Goal: Information Seeking & Learning: Learn about a topic

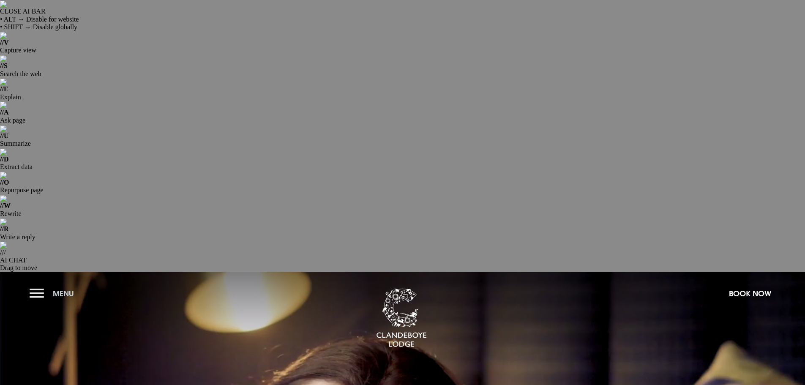
click at [46, 284] on button "Menu" at bounding box center [54, 293] width 49 height 18
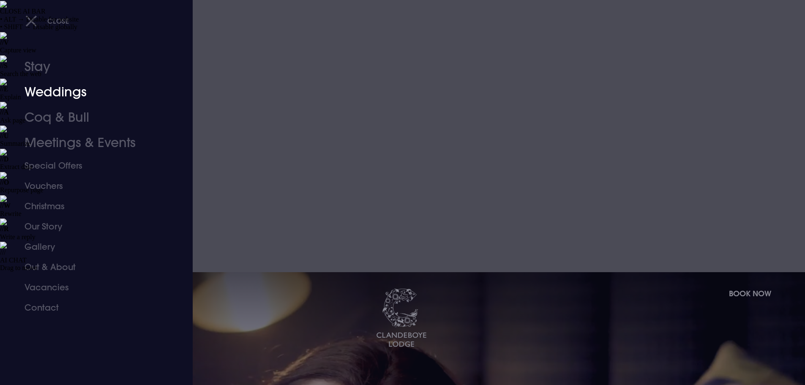
click at [76, 91] on link "Weddings" at bounding box center [90, 91] width 133 height 25
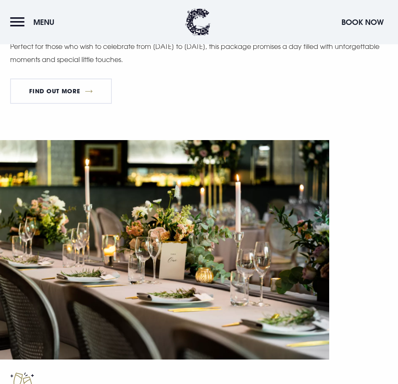
scroll to position [1014, 0]
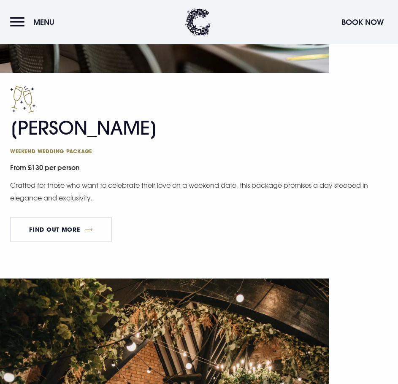
scroll to position [1436, 0]
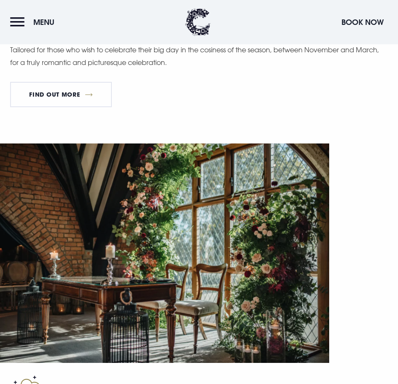
scroll to position [1858, 0]
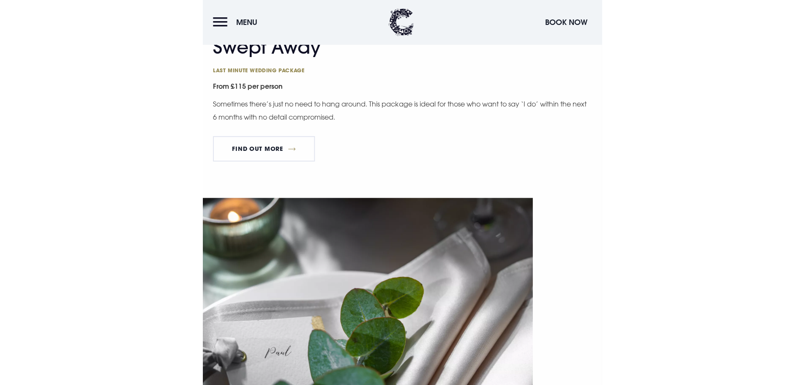
scroll to position [2238, 0]
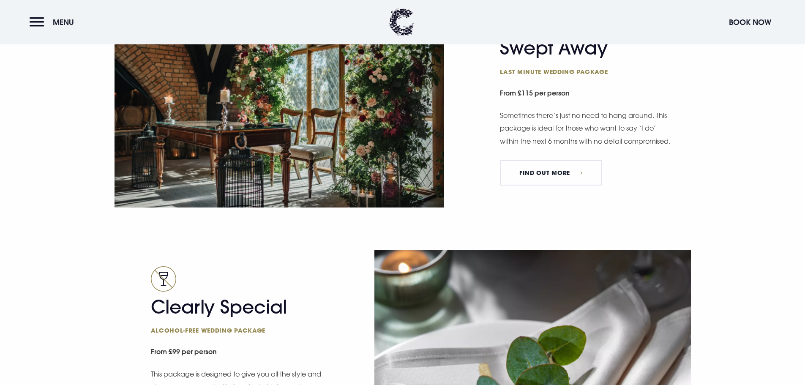
scroll to position [1689, 0]
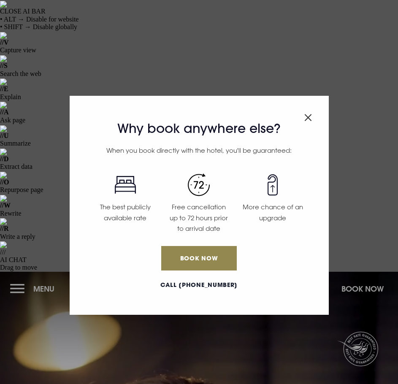
click at [309, 116] on img "Close modal" at bounding box center [309, 117] width 8 height 7
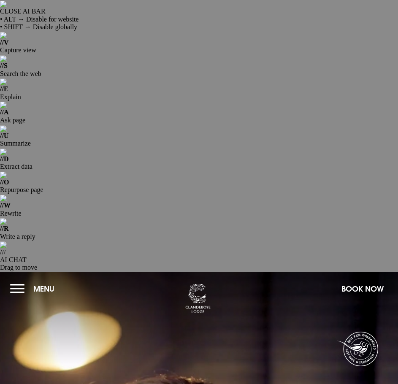
click at [12, 280] on button "Menu" at bounding box center [34, 289] width 49 height 18
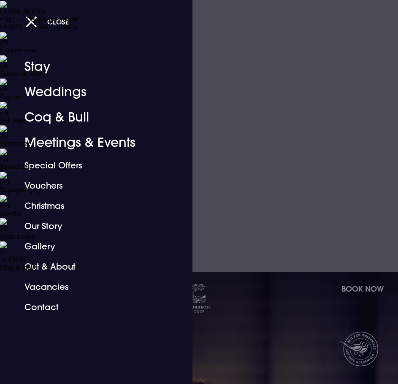
click at [279, 175] on div at bounding box center [199, 192] width 398 height 384
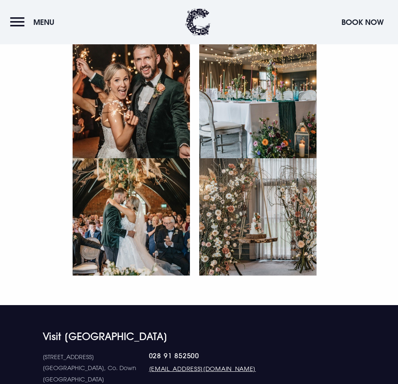
scroll to position [3780, 0]
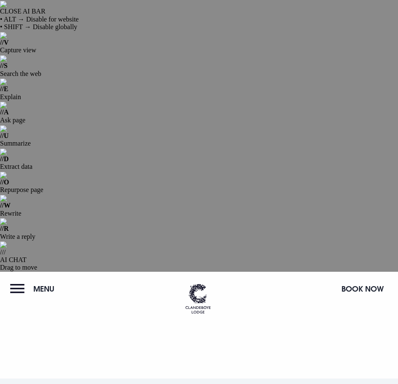
drag, startPoint x: 260, startPoint y: 276, endPoint x: 231, endPoint y: 229, distance: 55.2
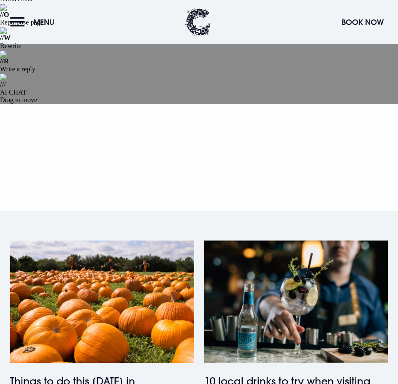
scroll to position [169, 0]
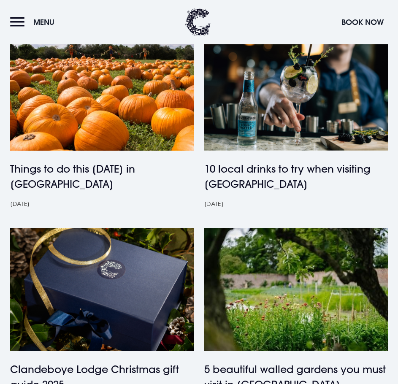
scroll to position [422, 0]
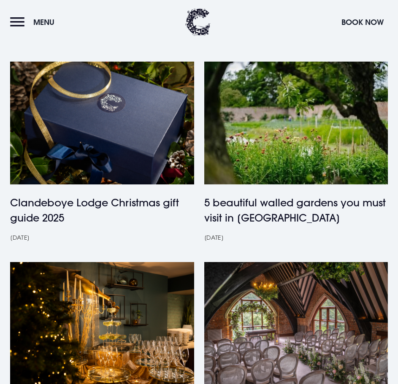
scroll to position [549, 0]
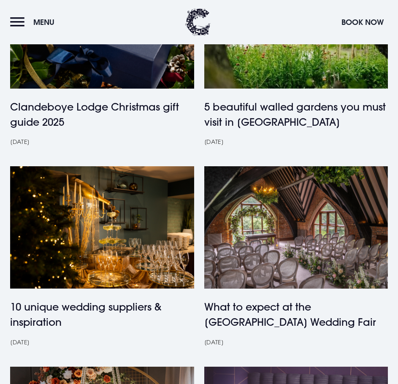
scroll to position [676, 0]
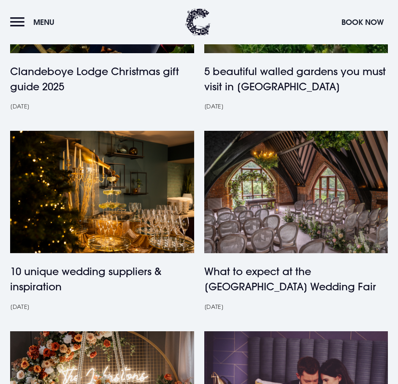
scroll to position [802, 0]
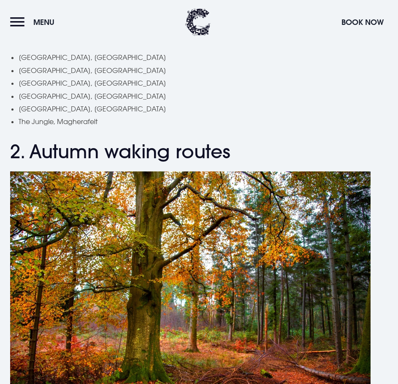
scroll to position [929, 0]
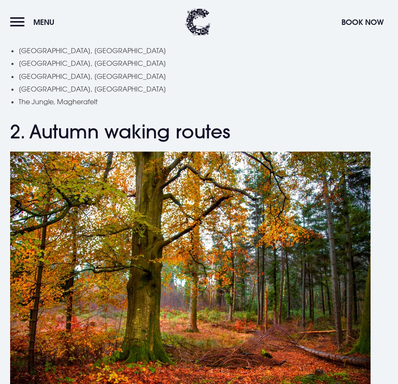
drag, startPoint x: 345, startPoint y: 184, endPoint x: 286, endPoint y: 184, distance: 58.7
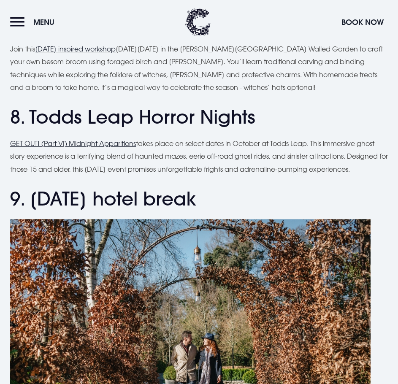
scroll to position [2365, 0]
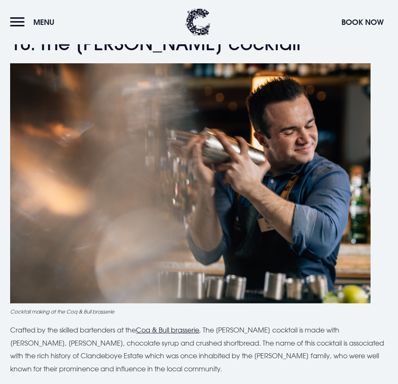
scroll to position [2576, 0]
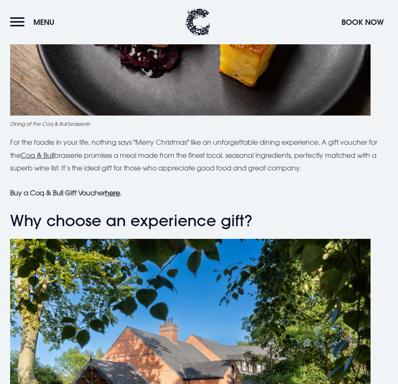
scroll to position [2281, 0]
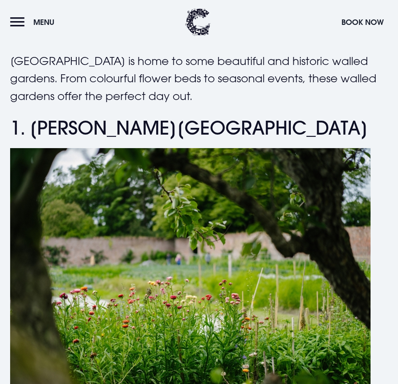
scroll to position [507, 0]
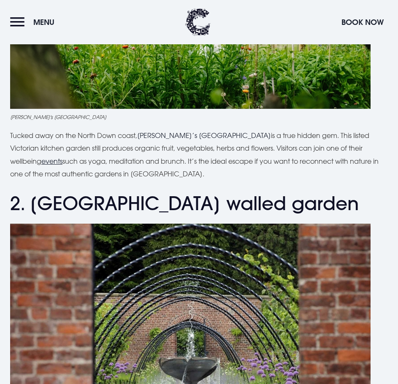
scroll to position [802, 0]
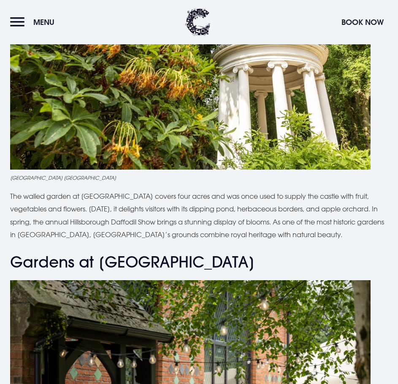
scroll to position [2154, 0]
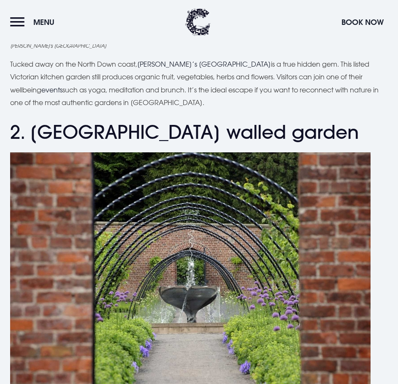
scroll to position [887, 0]
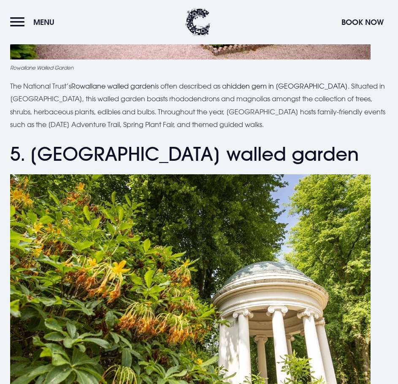
scroll to position [1985, 0]
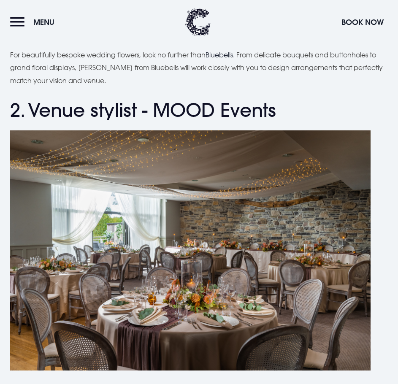
scroll to position [845, 0]
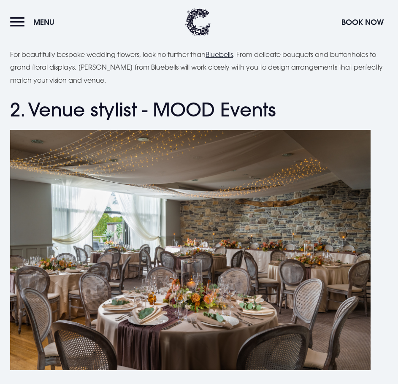
click at [172, 384] on u "MOOD Events" at bounding box center [165, 389] width 46 height 8
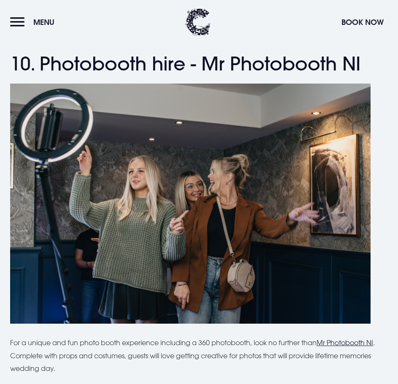
scroll to position [3674, 0]
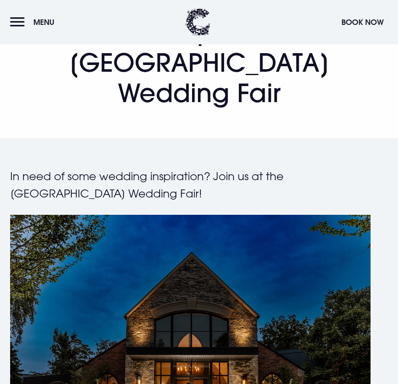
scroll to position [380, 0]
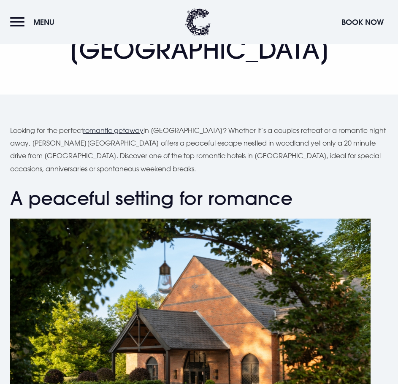
scroll to position [422, 0]
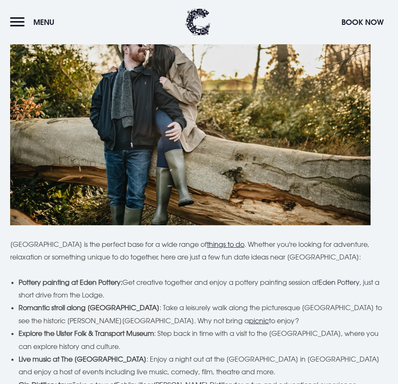
scroll to position [2745, 0]
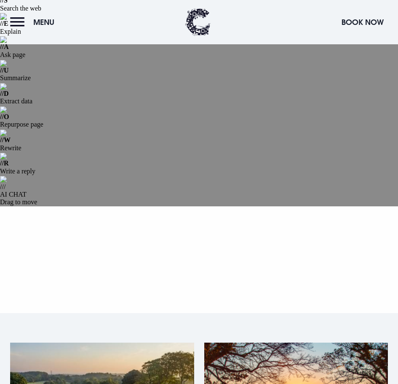
scroll to position [127, 0]
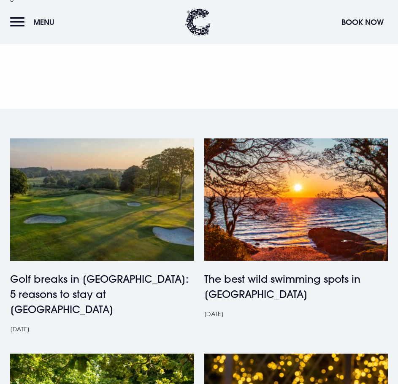
scroll to position [296, 0]
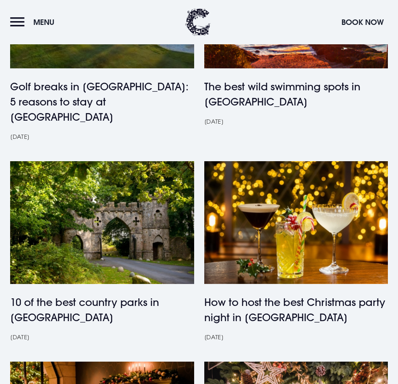
scroll to position [465, 0]
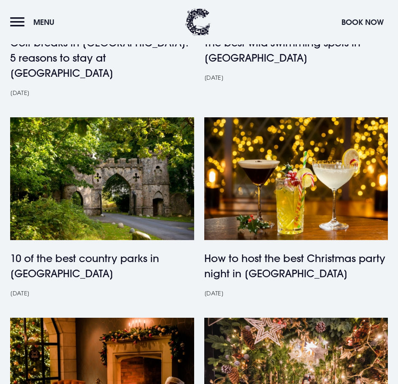
scroll to position [507, 0]
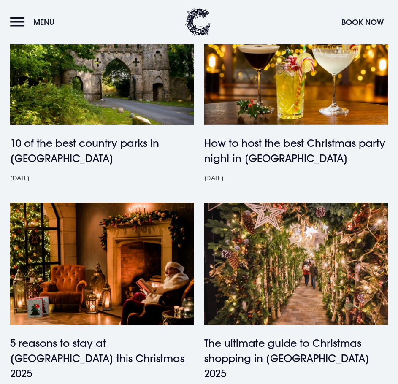
scroll to position [634, 0]
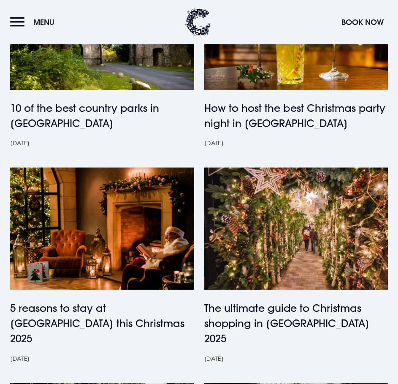
scroll to position [676, 0]
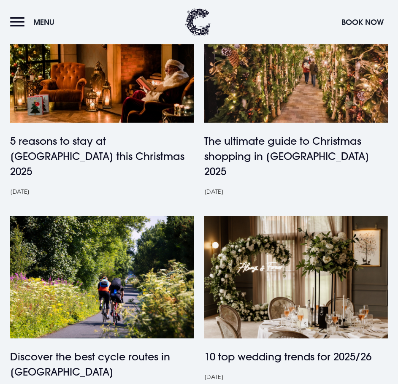
scroll to position [845, 0]
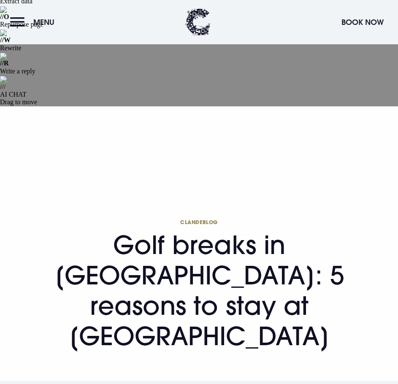
scroll to position [169, 0]
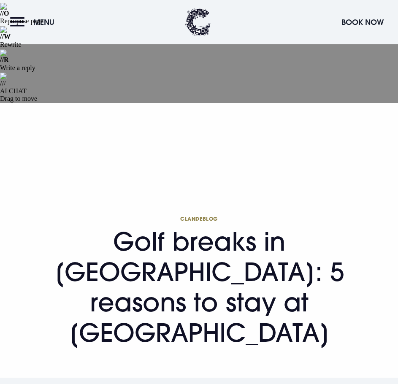
drag, startPoint x: 216, startPoint y: 158, endPoint x: 141, endPoint y: 158, distance: 75.6
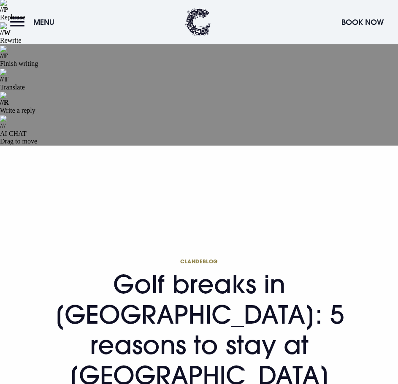
scroll to position [0, 0]
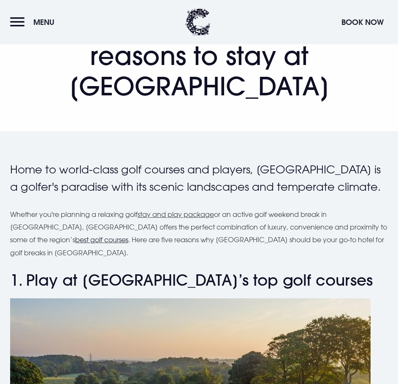
scroll to position [465, 0]
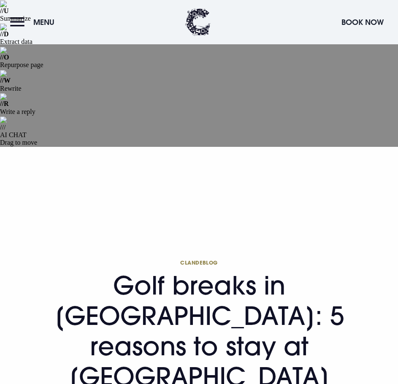
scroll to position [127, 0]
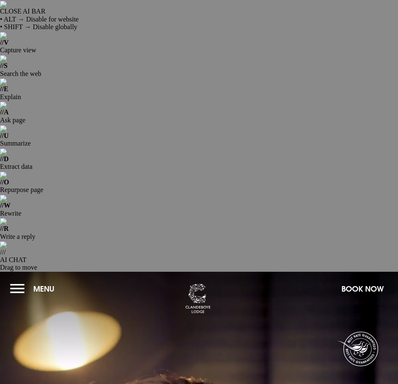
click at [24, 280] on button "Menu" at bounding box center [34, 289] width 49 height 18
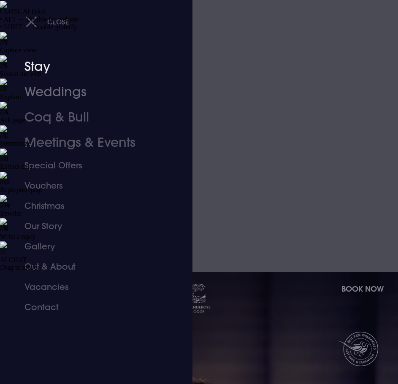
click at [40, 73] on link "Stay" at bounding box center [90, 66] width 133 height 25
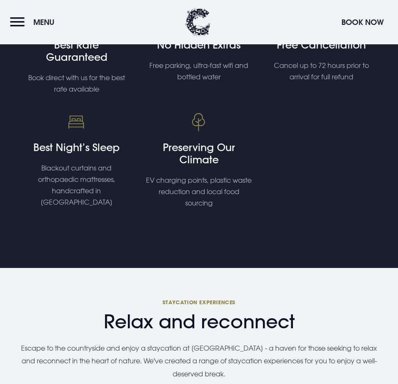
scroll to position [760, 0]
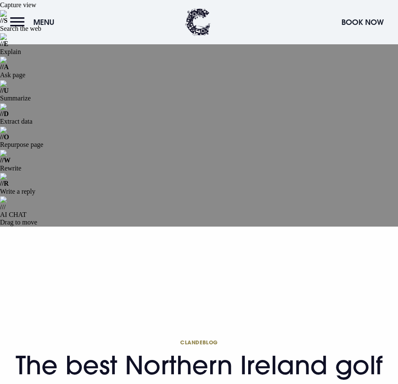
scroll to position [42, 0]
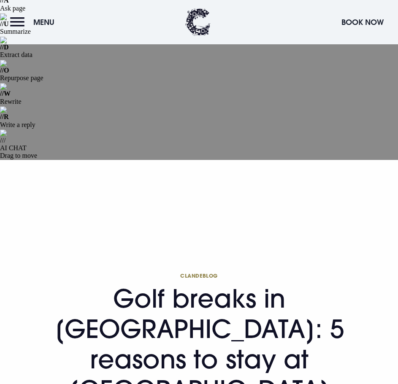
scroll to position [127, 0]
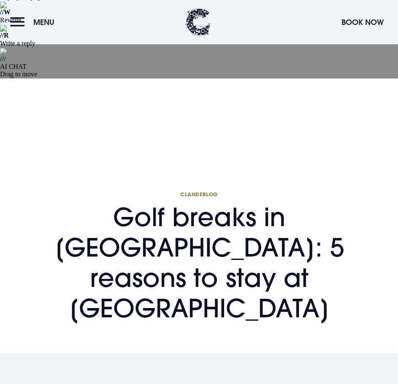
scroll to position [211, 0]
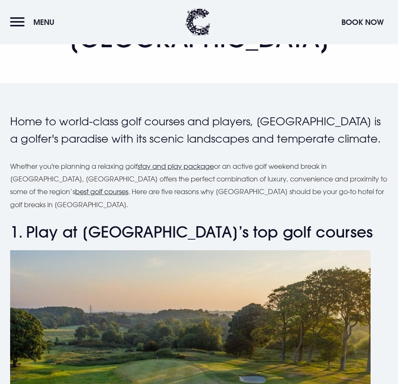
scroll to position [465, 0]
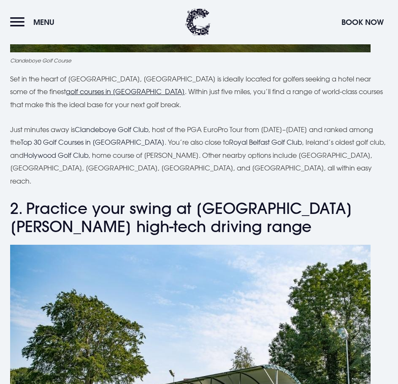
scroll to position [929, 0]
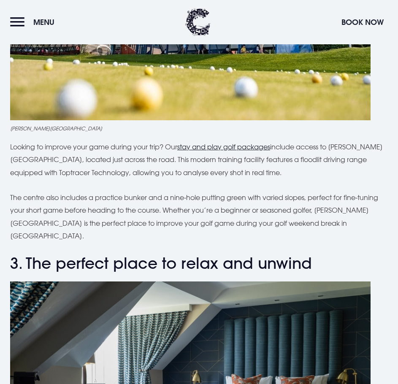
scroll to position [1309, 0]
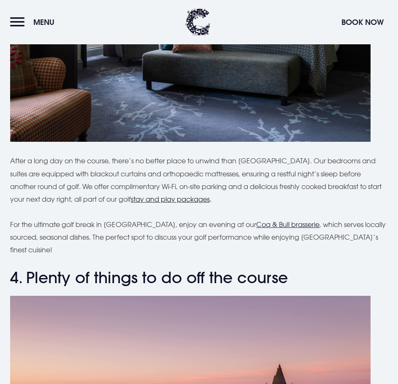
scroll to position [1689, 0]
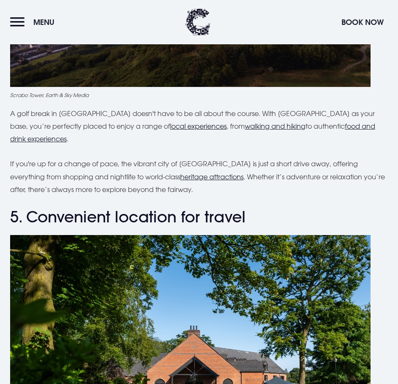
scroll to position [2112, 0]
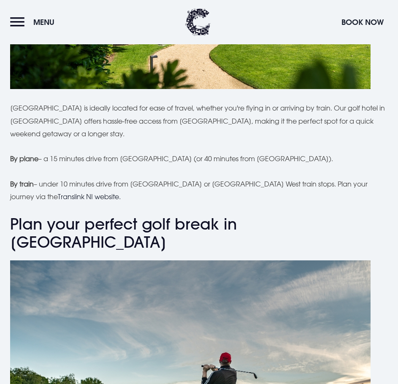
scroll to position [2492, 0]
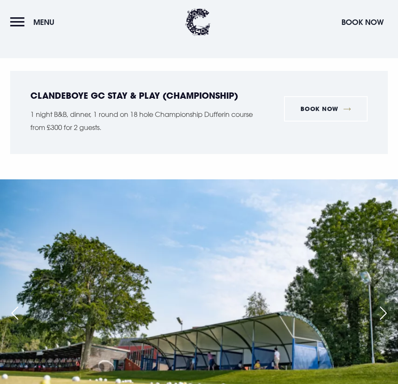
scroll to position [1943, 0]
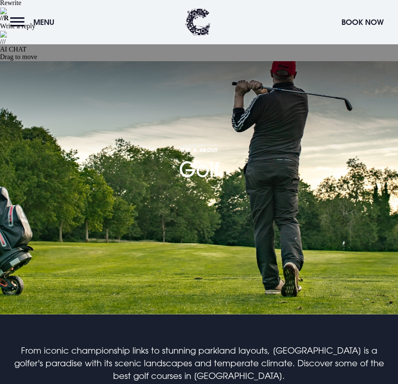
scroll to position [211, 0]
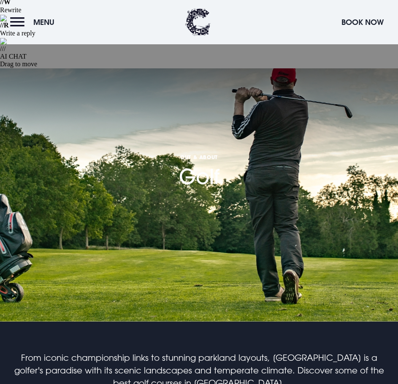
scroll to position [211, 0]
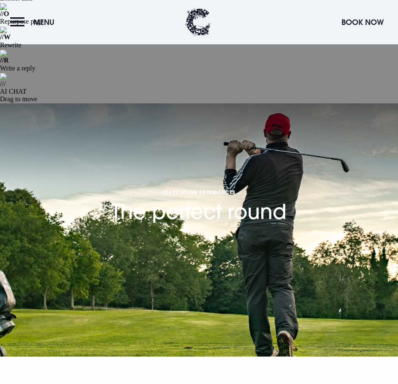
scroll to position [169, 0]
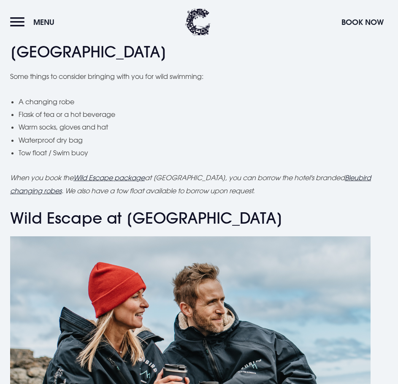
scroll to position [3674, 0]
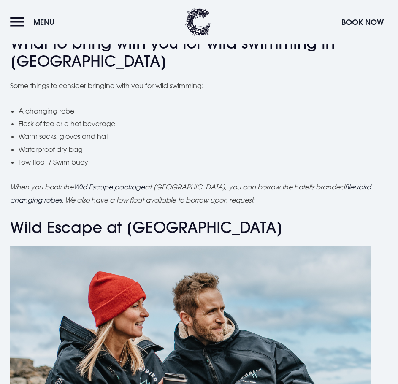
scroll to position [3632, 0]
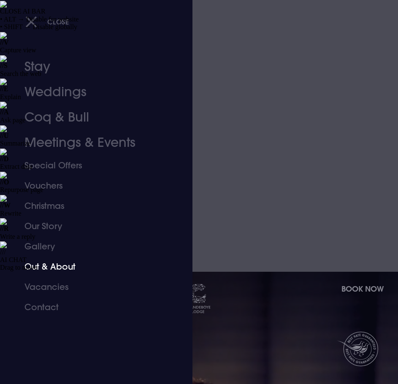
click at [42, 265] on link "Out & About" at bounding box center [90, 267] width 133 height 20
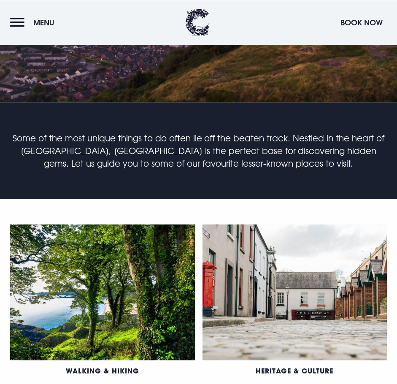
scroll to position [422, 0]
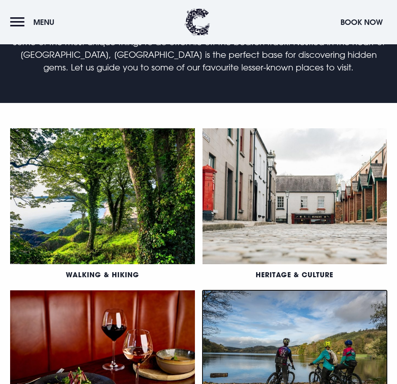
scroll to position [591, 0]
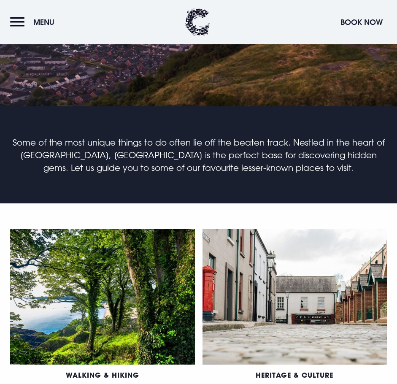
scroll to position [422, 0]
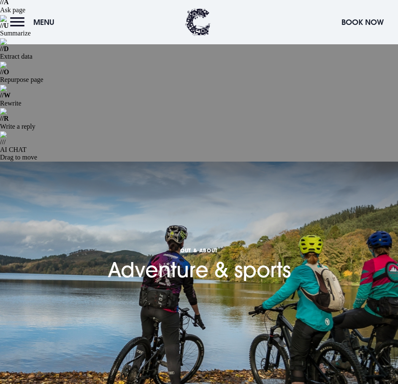
scroll to position [84, 0]
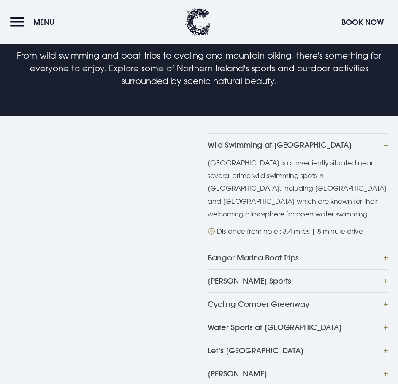
scroll to position [507, 0]
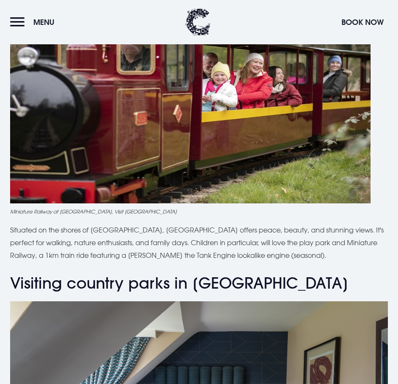
scroll to position [3843, 0]
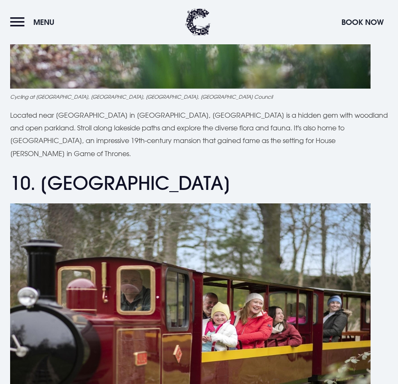
scroll to position [3548, 0]
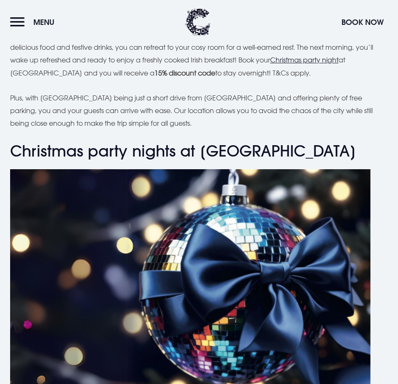
scroll to position [2450, 0]
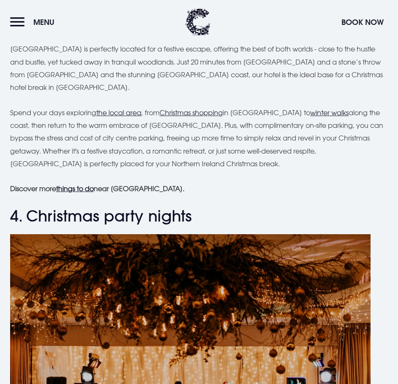
scroll to position [1858, 0]
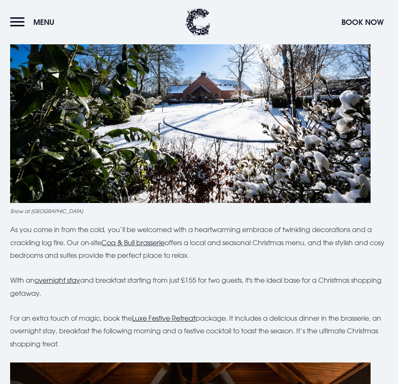
scroll to position [2576, 0]
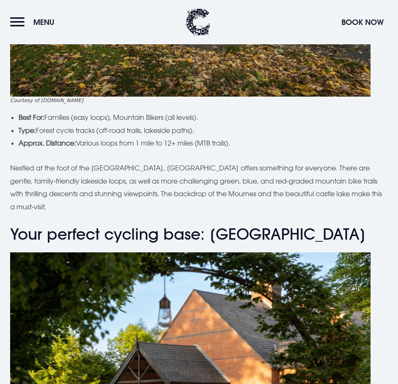
scroll to position [2112, 0]
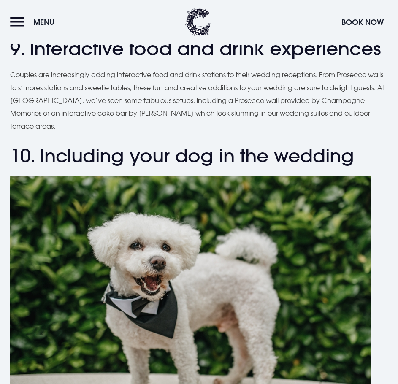
scroll to position [3463, 0]
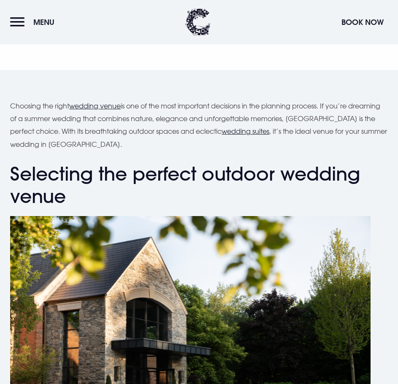
scroll to position [465, 0]
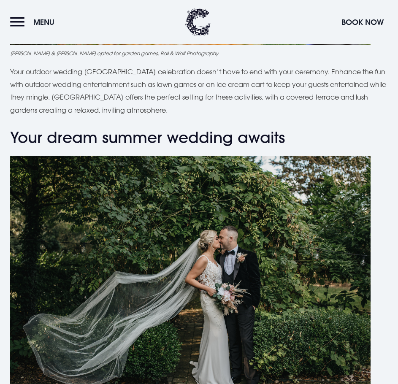
scroll to position [3759, 0]
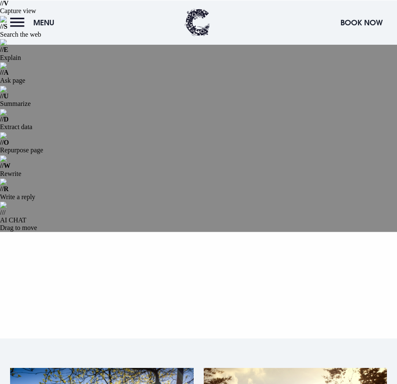
scroll to position [84, 0]
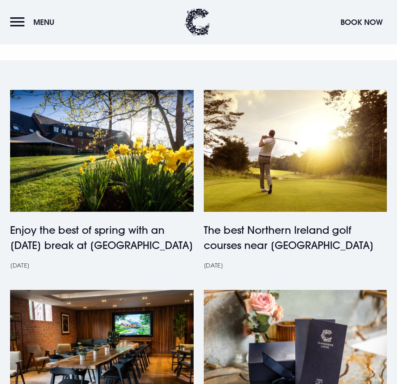
scroll to position [338, 0]
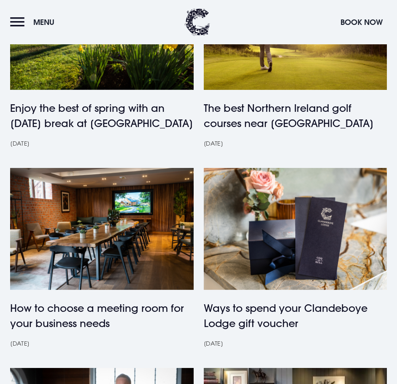
scroll to position [465, 0]
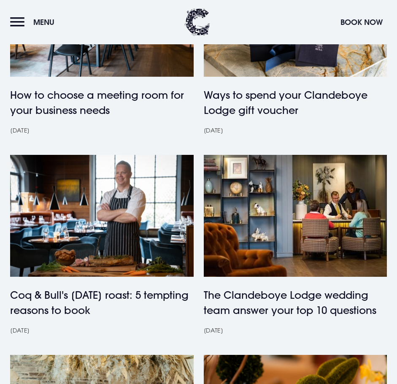
scroll to position [676, 0]
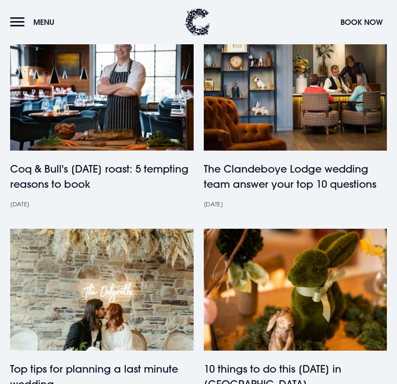
scroll to position [887, 0]
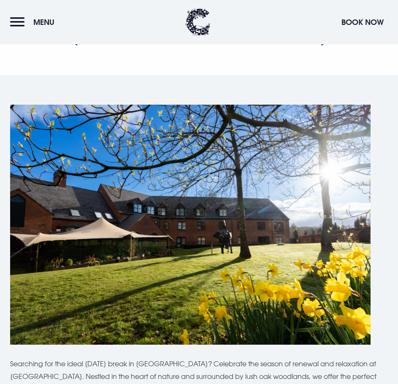
scroll to position [422, 0]
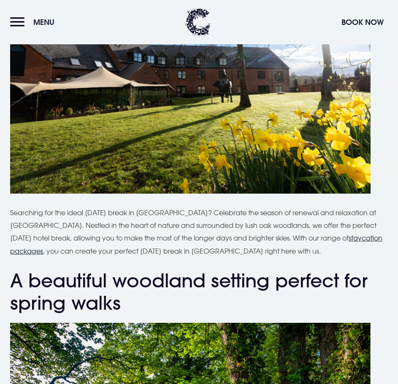
scroll to position [718, 0]
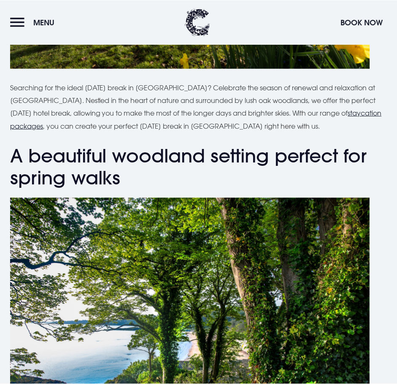
scroll to position [676, 0]
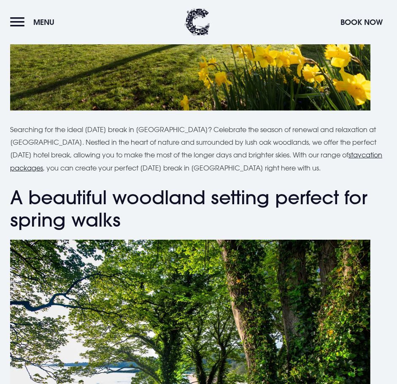
click at [372, 240] on figure at bounding box center [198, 360] width 377 height 240
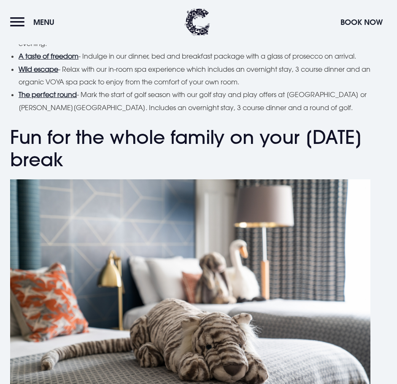
scroll to position [1593, 0]
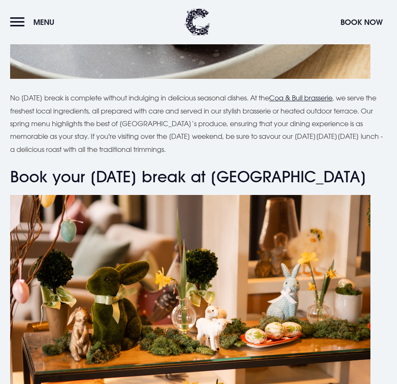
scroll to position [2311, 0]
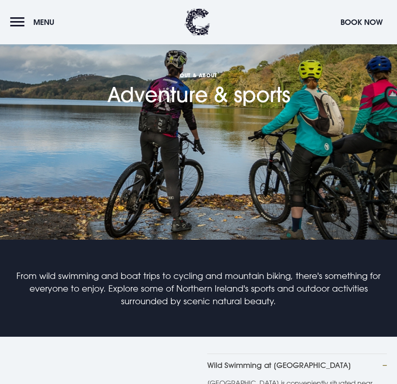
scroll to position [211, 0]
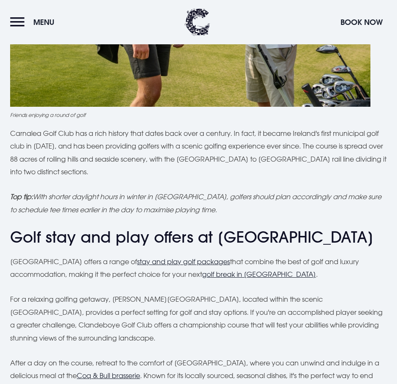
scroll to position [4182, 0]
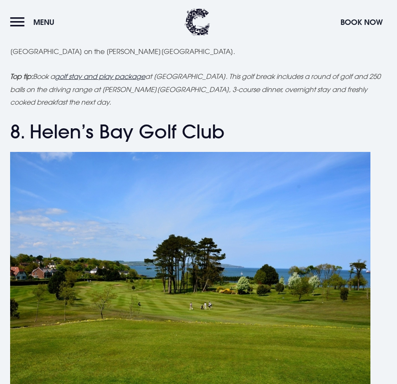
scroll to position [3337, 0]
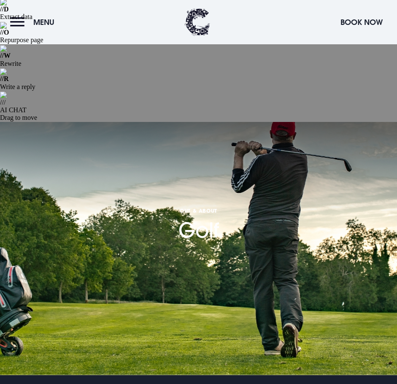
scroll to position [169, 0]
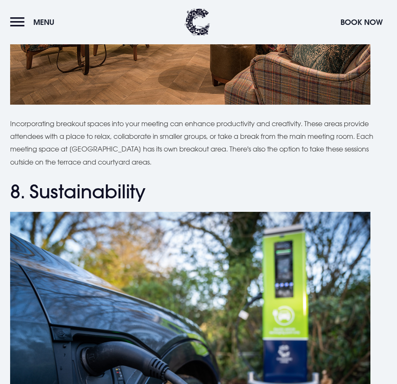
scroll to position [3632, 0]
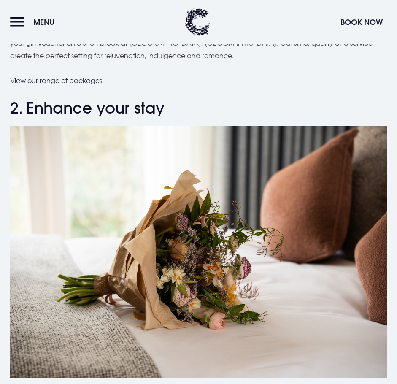
scroll to position [887, 0]
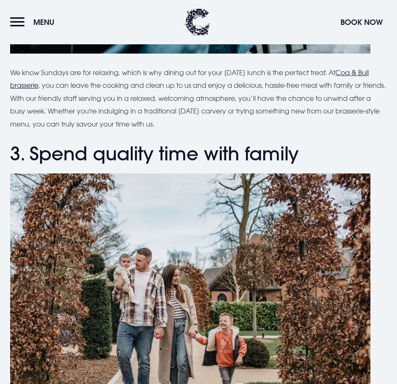
scroll to position [1225, 0]
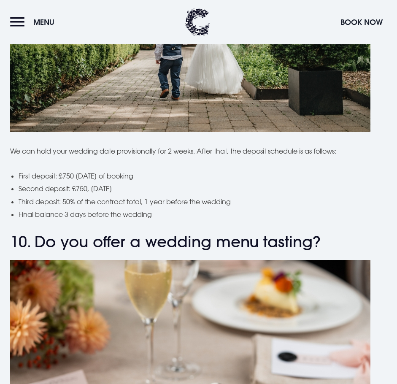
scroll to position [3083, 0]
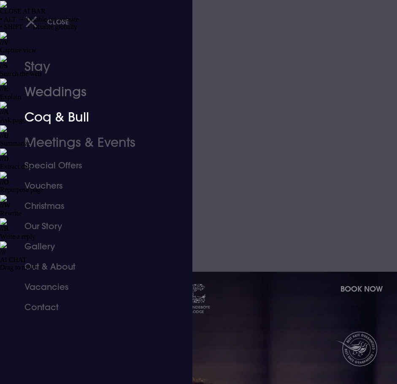
drag, startPoint x: 67, startPoint y: 89, endPoint x: 133, endPoint y: 136, distance: 80.6
click at [67, 89] on link "Weddings" at bounding box center [90, 91] width 133 height 25
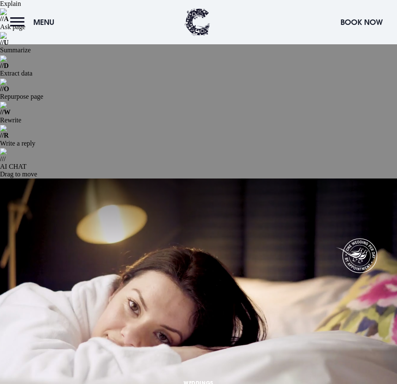
scroll to position [84, 0]
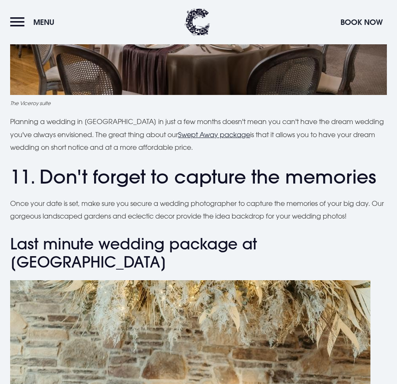
scroll to position [3759, 0]
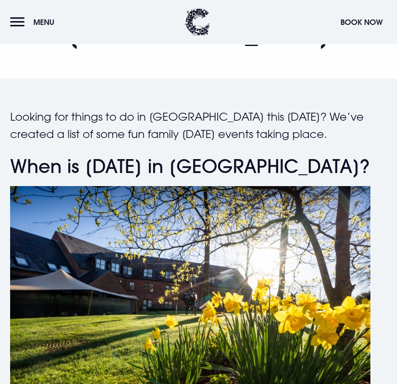
scroll to position [422, 0]
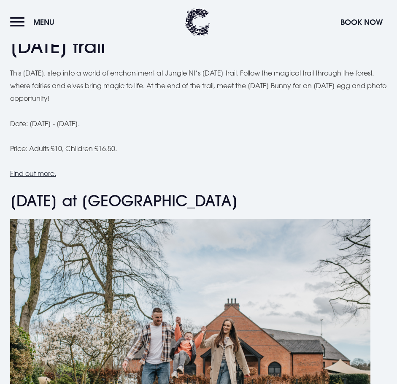
scroll to position [4263, 0]
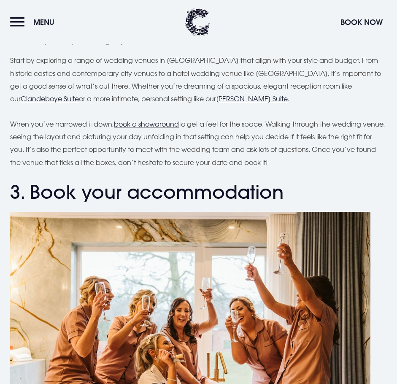
scroll to position [1352, 0]
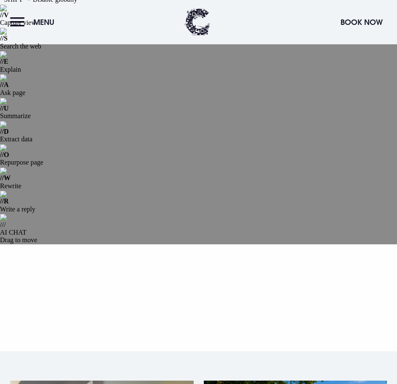
scroll to position [42, 0]
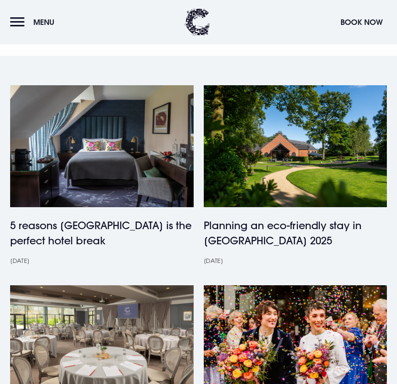
scroll to position [338, 0]
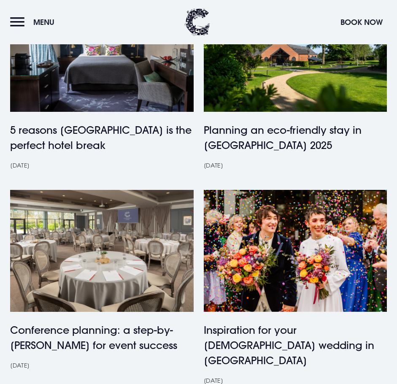
scroll to position [422, 0]
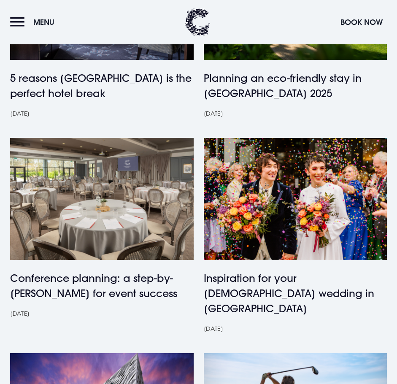
scroll to position [465, 0]
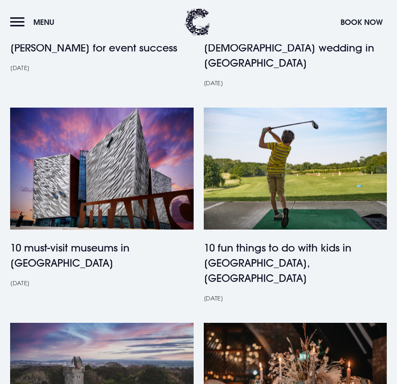
scroll to position [718, 0]
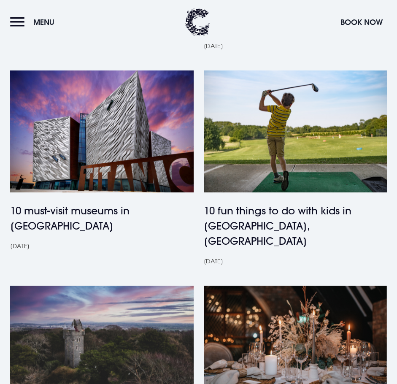
scroll to position [760, 0]
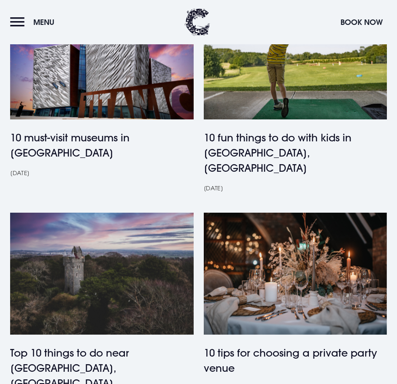
scroll to position [845, 0]
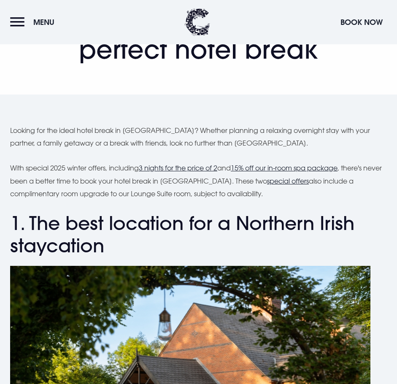
scroll to position [422, 0]
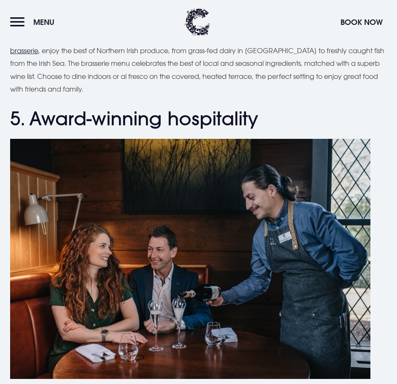
scroll to position [2196, 0]
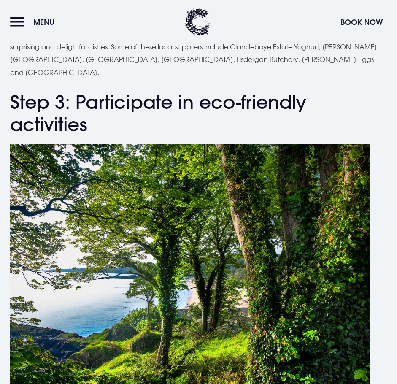
scroll to position [1858, 0]
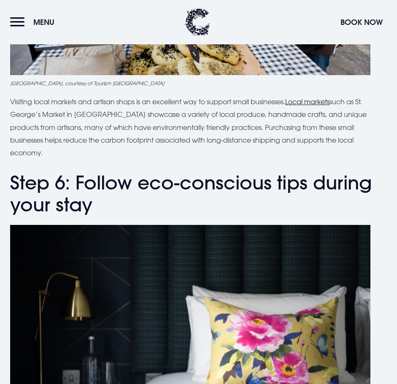
scroll to position [2745, 0]
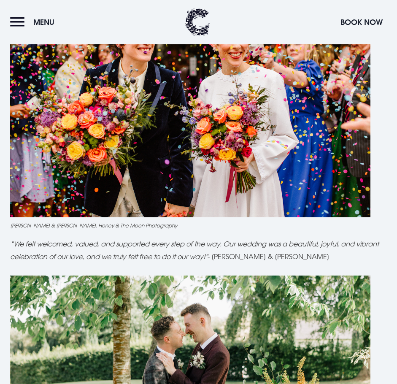
scroll to position [3125, 0]
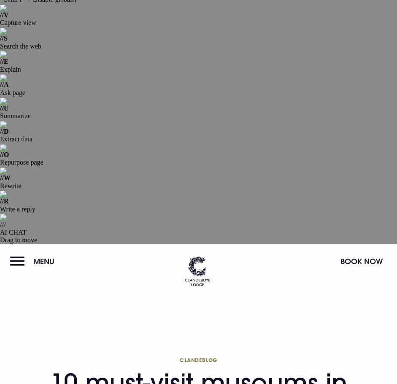
scroll to position [84, 0]
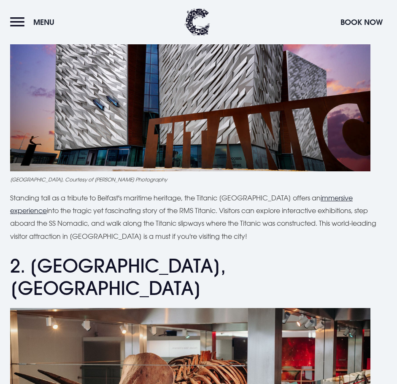
scroll to position [760, 0]
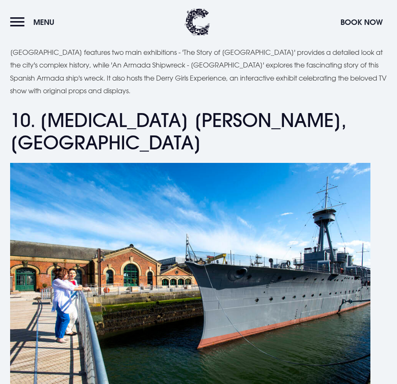
scroll to position [3843, 0]
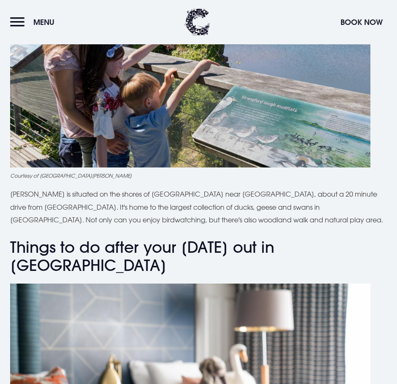
scroll to position [3759, 0]
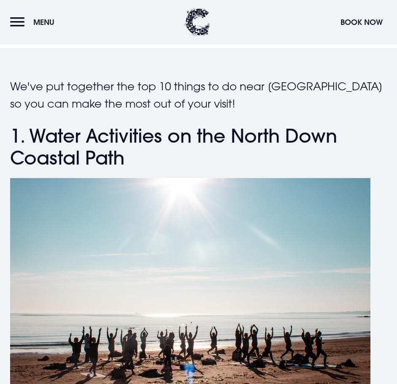
scroll to position [465, 0]
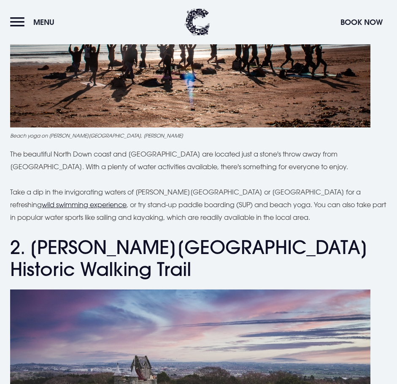
scroll to position [760, 0]
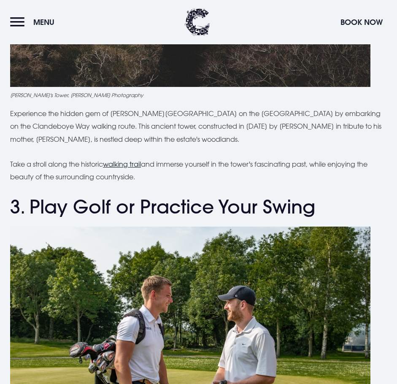
scroll to position [1225, 0]
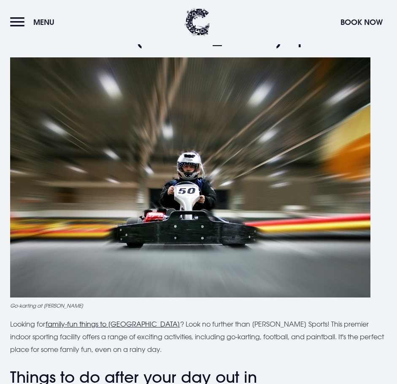
scroll to position [3970, 0]
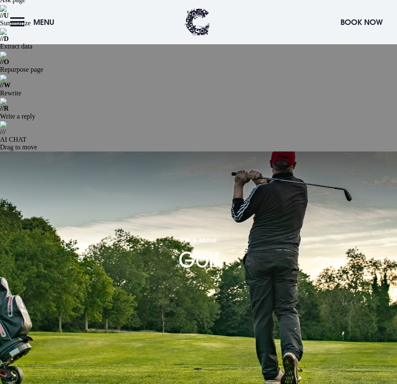
scroll to position [169, 0]
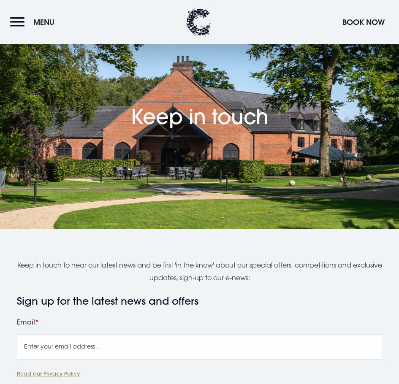
scroll to position [296, 0]
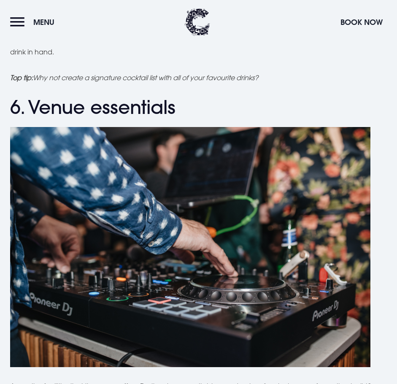
scroll to position [2407, 0]
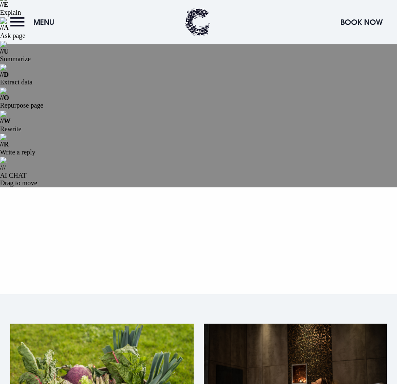
scroll to position [42, 0]
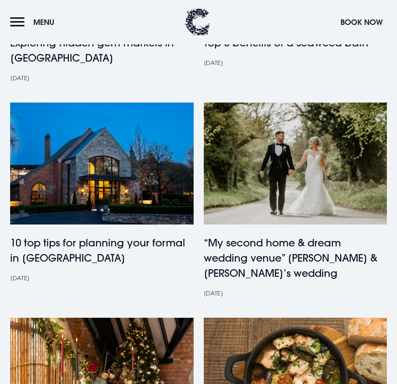
scroll to position [507, 0]
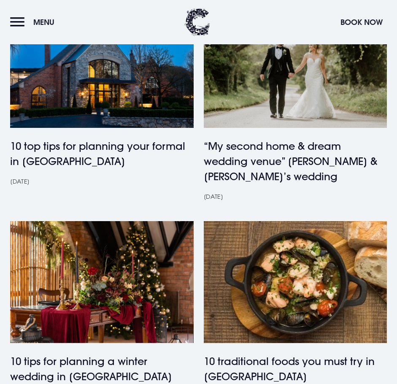
scroll to position [718, 0]
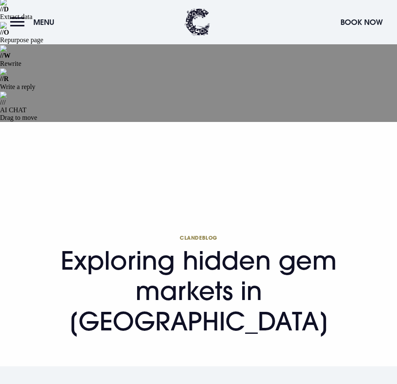
scroll to position [169, 0]
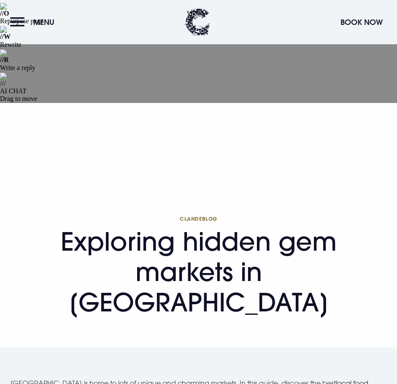
click at [343, 379] on link "local food" at bounding box center [352, 383] width 33 height 8
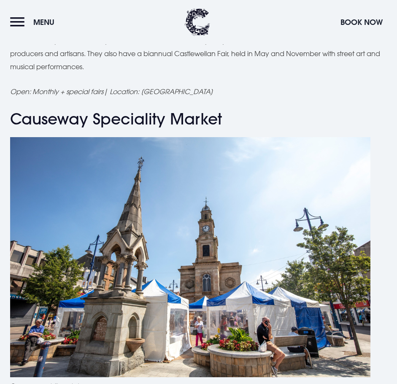
scroll to position [3125, 0]
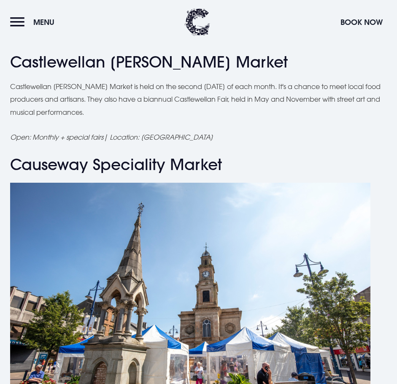
scroll to position [3083, 0]
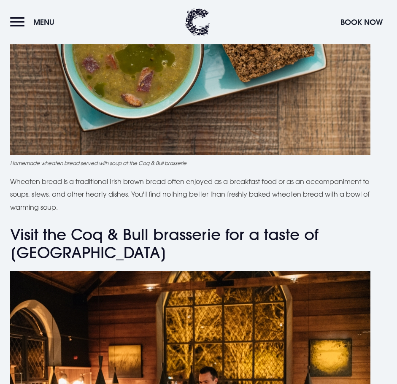
scroll to position [2619, 0]
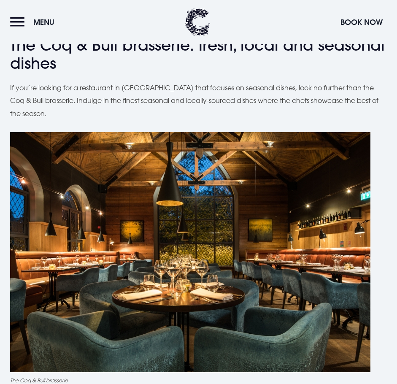
scroll to position [3041, 0]
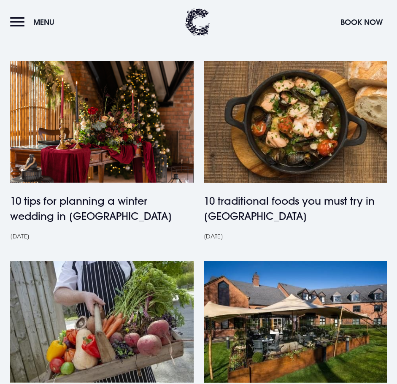
scroll to position [811, 0]
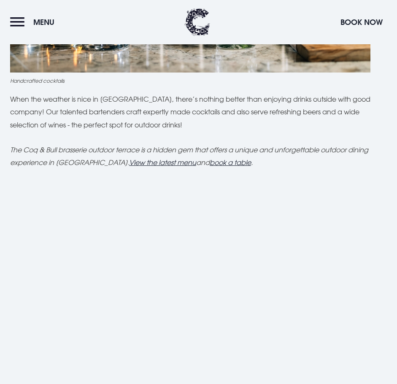
scroll to position [2196, 0]
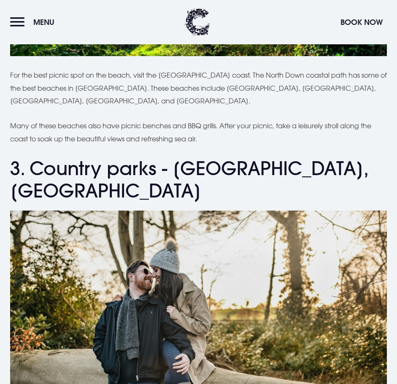
scroll to position [1267, 0]
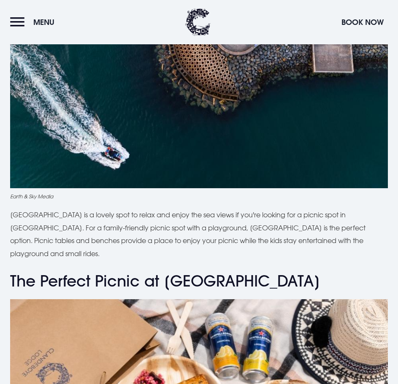
scroll to position [2409, 0]
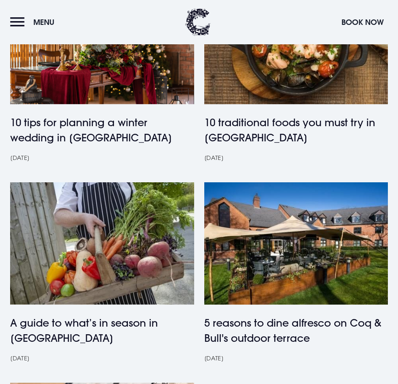
scroll to position [862, 0]
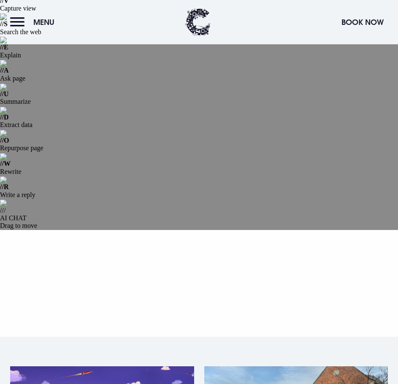
scroll to position [42, 0]
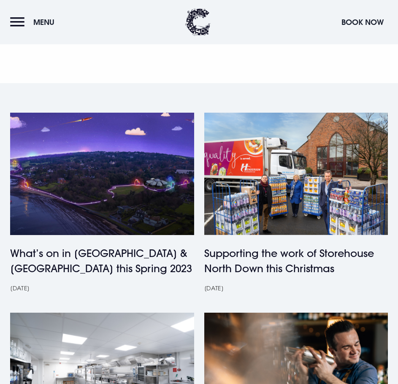
scroll to position [253, 0]
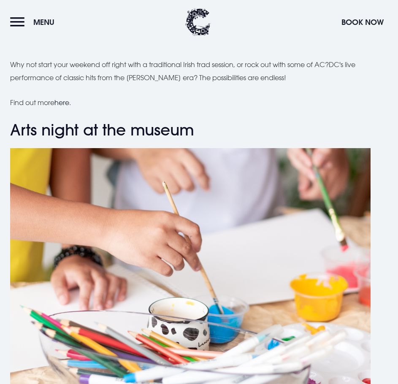
scroll to position [1309, 0]
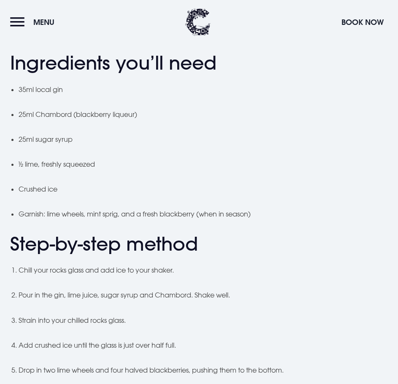
scroll to position [929, 0]
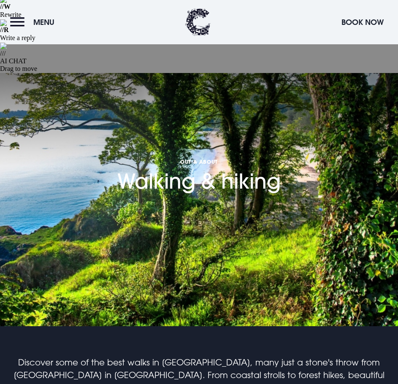
scroll to position [296, 0]
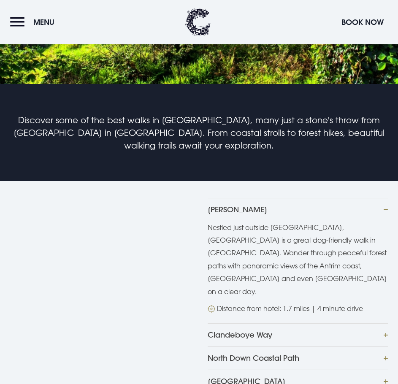
scroll to position [465, 0]
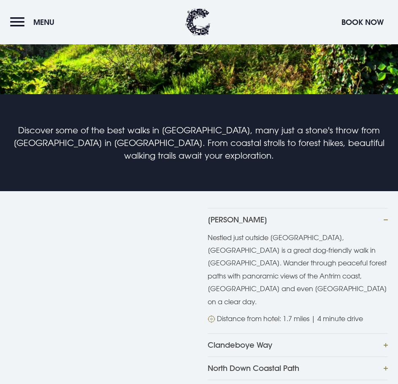
scroll to position [380, 0]
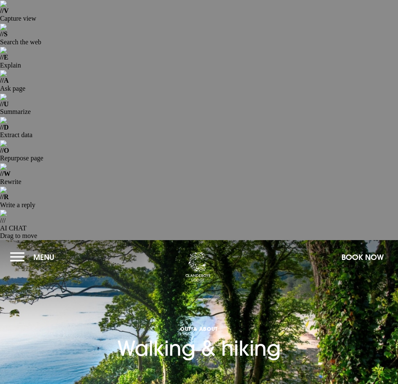
scroll to position [0, 0]
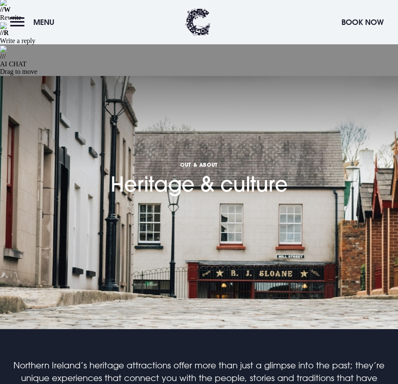
scroll to position [211, 0]
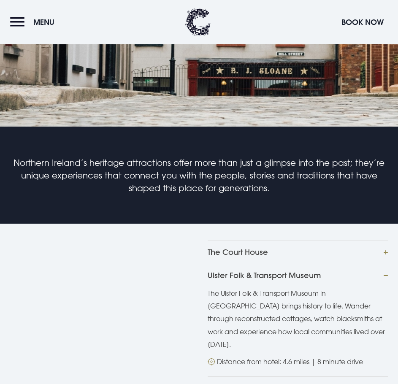
scroll to position [338, 0]
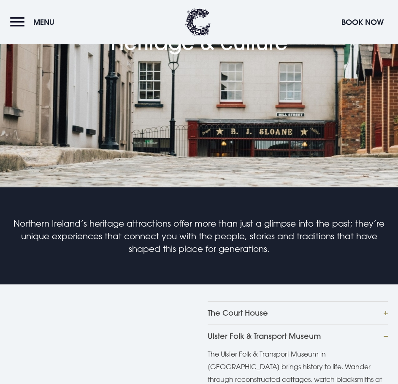
click at [23, 22] on button "Menu" at bounding box center [34, 22] width 49 height 18
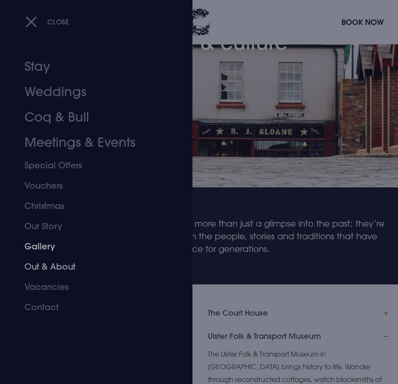
click at [54, 266] on link "Out & About" at bounding box center [90, 267] width 133 height 20
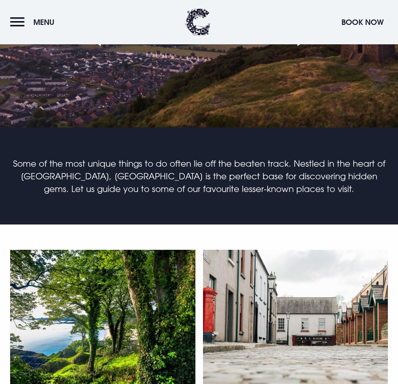
scroll to position [422, 0]
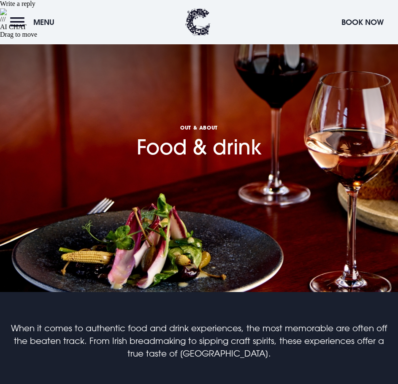
scroll to position [253, 0]
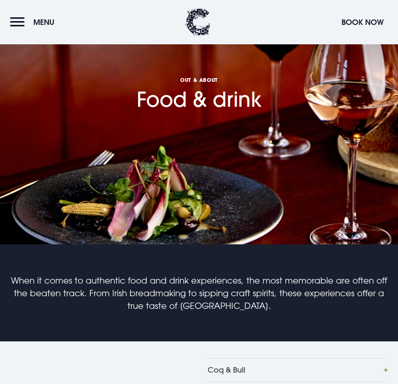
scroll to position [296, 0]
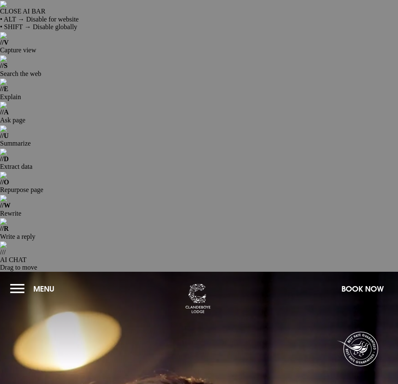
click at [16, 280] on button "Menu" at bounding box center [34, 289] width 49 height 18
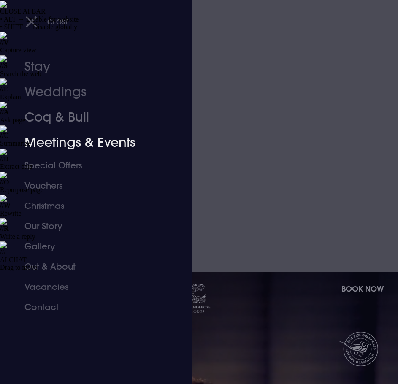
drag, startPoint x: 54, startPoint y: 114, endPoint x: 280, endPoint y: 156, distance: 230.6
click at [54, 114] on link "Coq & Bull" at bounding box center [90, 117] width 133 height 25
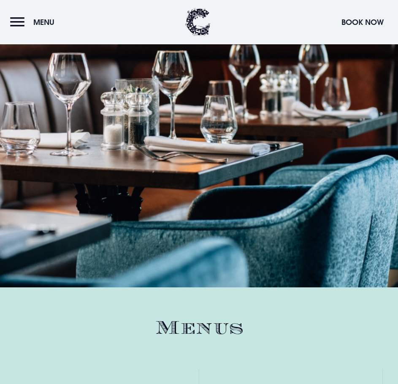
scroll to position [1056, 0]
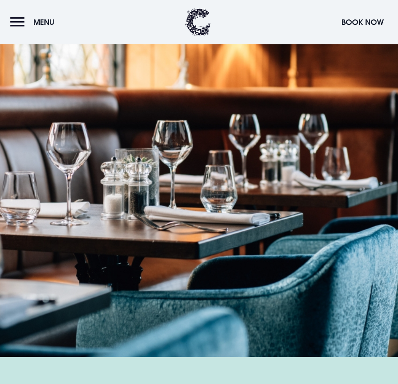
scroll to position [971, 0]
